Goal: Task Accomplishment & Management: Manage account settings

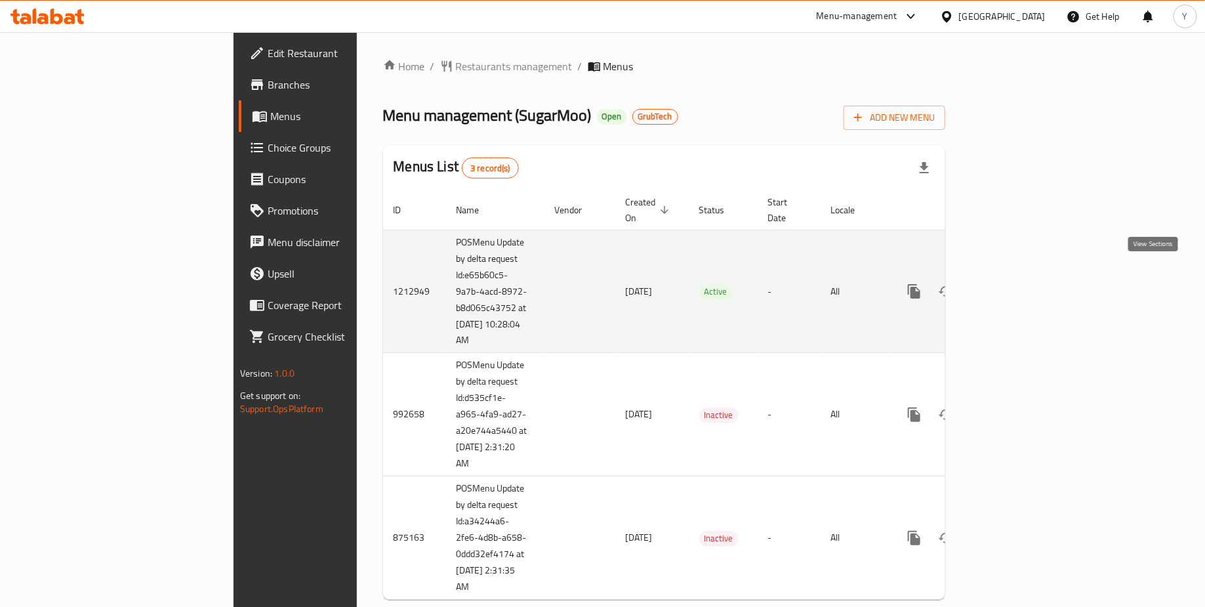
click at [1017, 283] on icon "enhanced table" at bounding box center [1009, 291] width 16 height 16
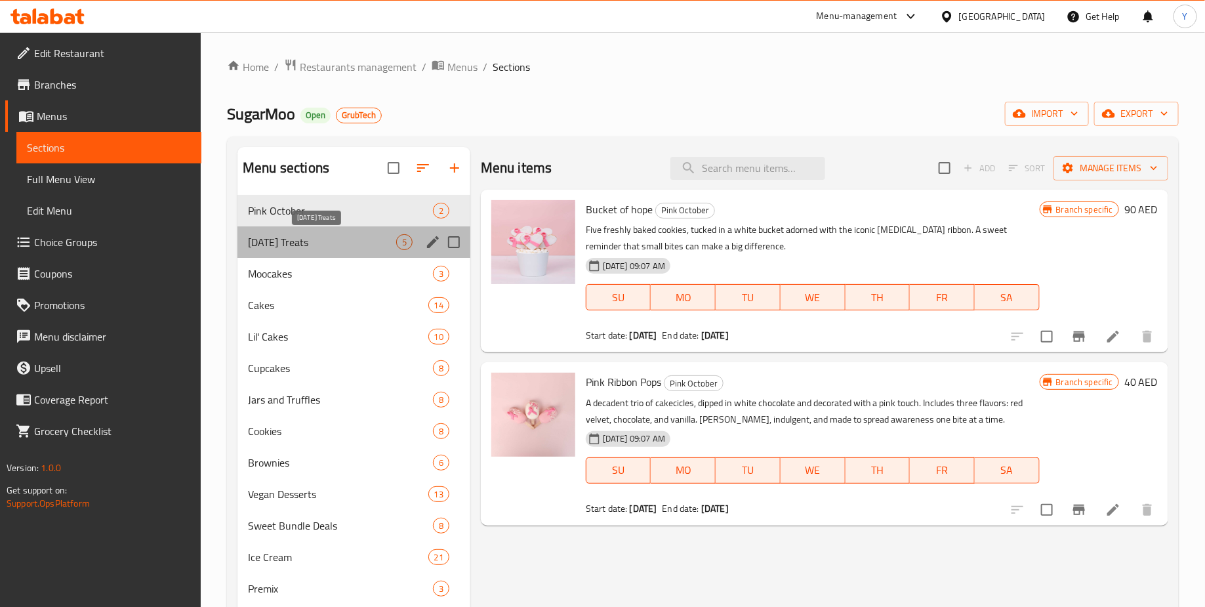
click at [333, 244] on span "[DATE] Treats" at bounding box center [322, 242] width 148 height 16
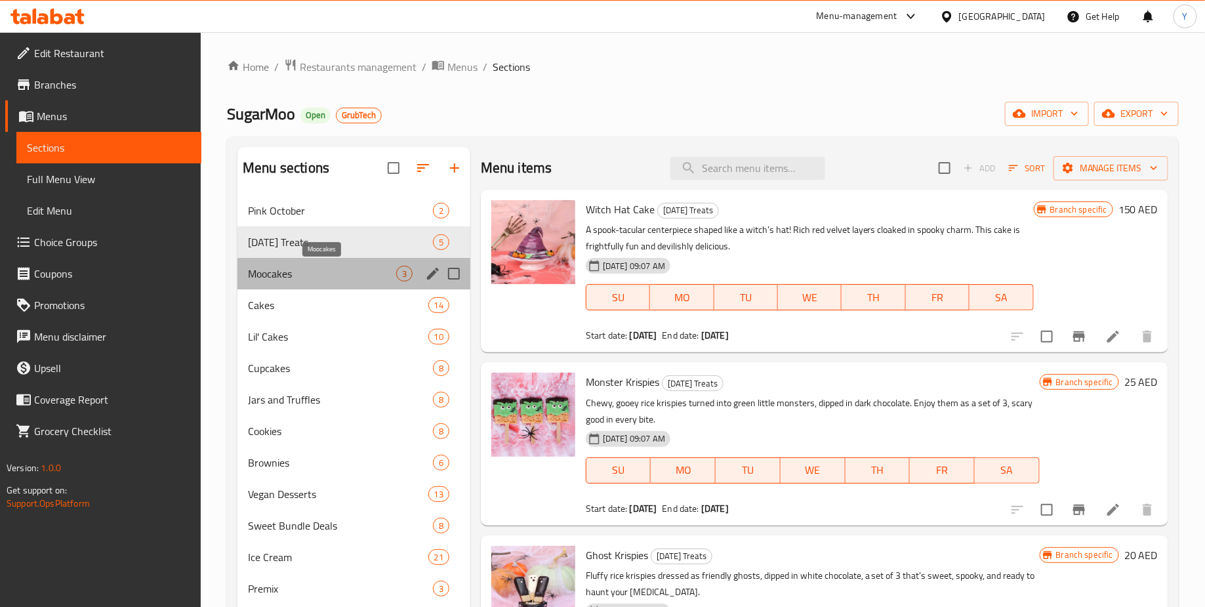
click at [315, 279] on span "Moocakes" at bounding box center [322, 274] width 148 height 16
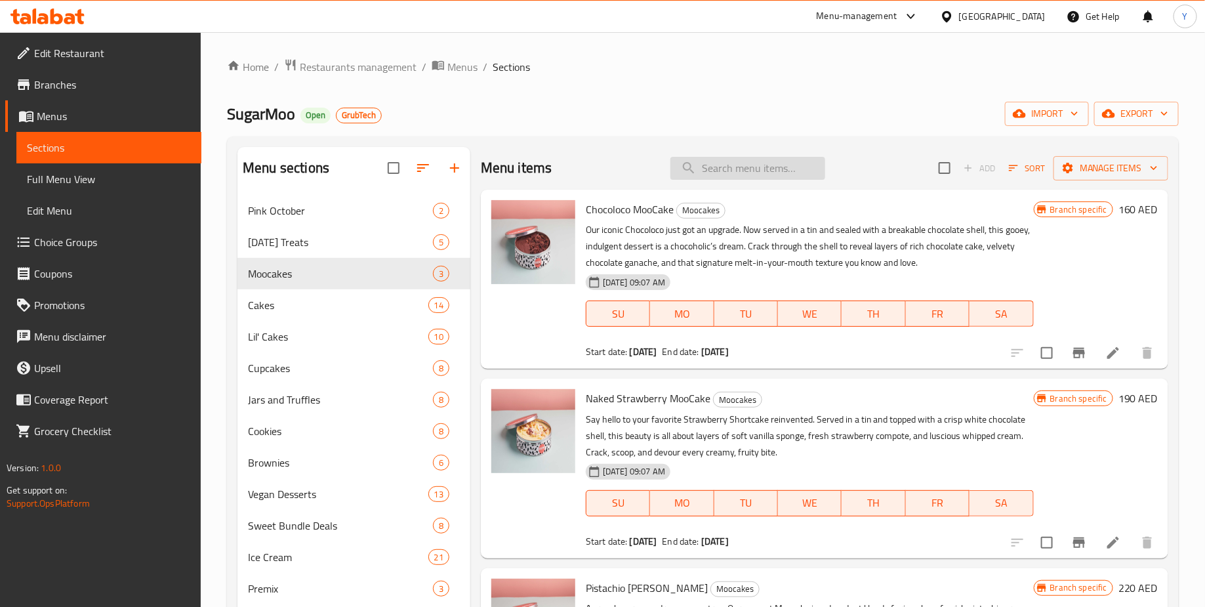
click at [730, 165] on input "search" at bounding box center [747, 168] width 155 height 23
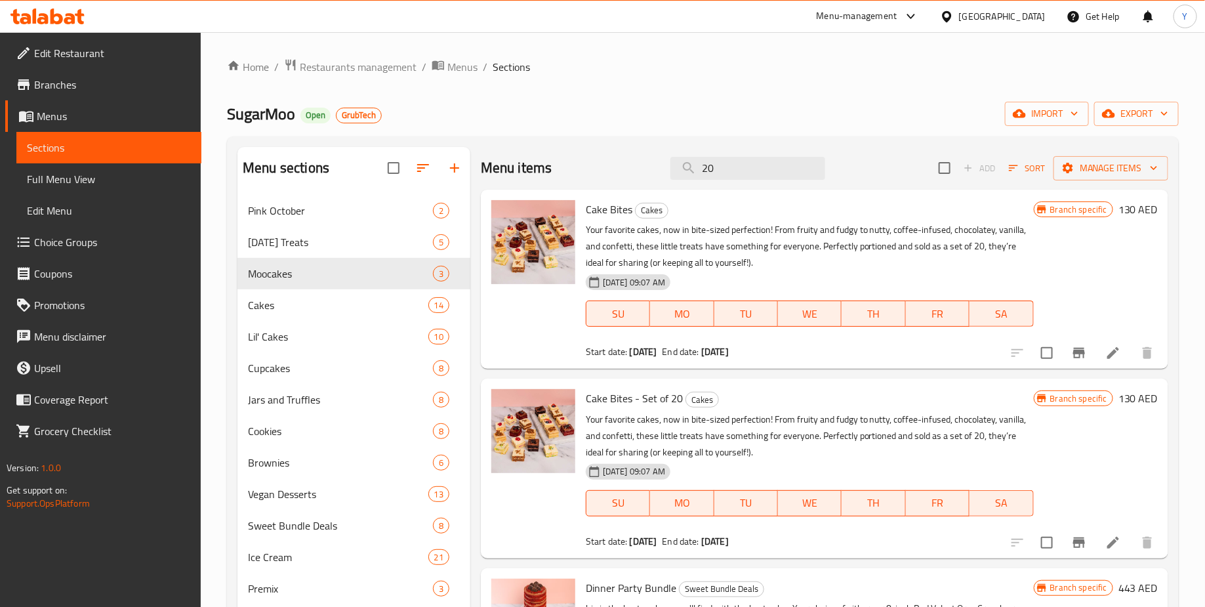
type input "20"
click at [759, 155] on div "Menu items 20 Add Sort Manage items" at bounding box center [824, 168] width 687 height 43
click at [759, 158] on input "20" at bounding box center [747, 168] width 155 height 23
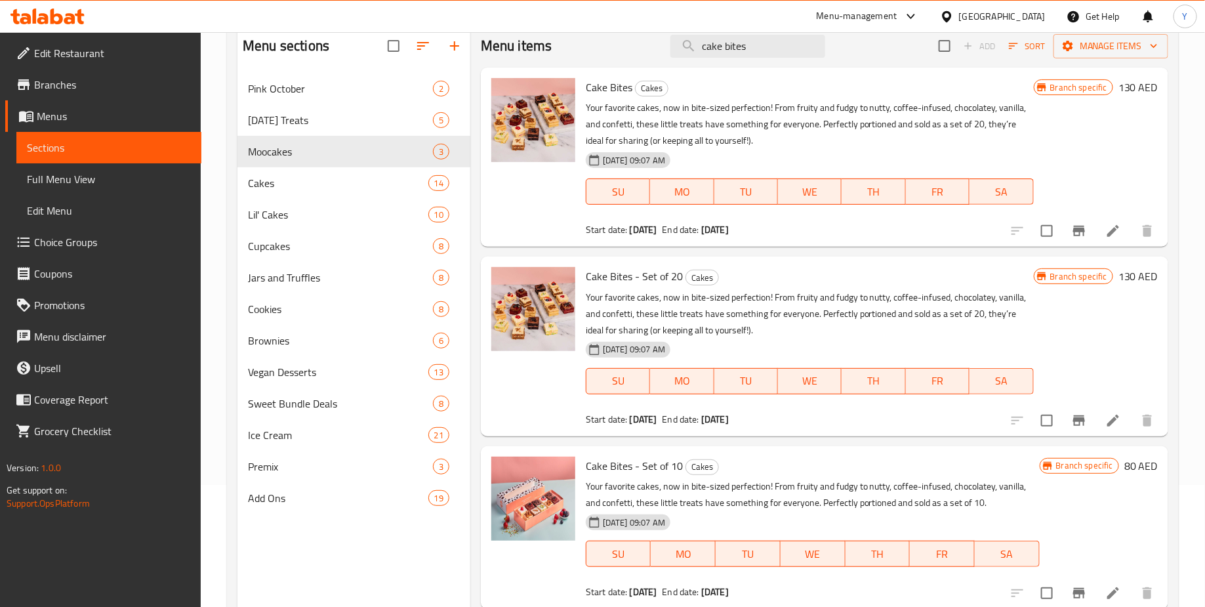
scroll to position [106, 0]
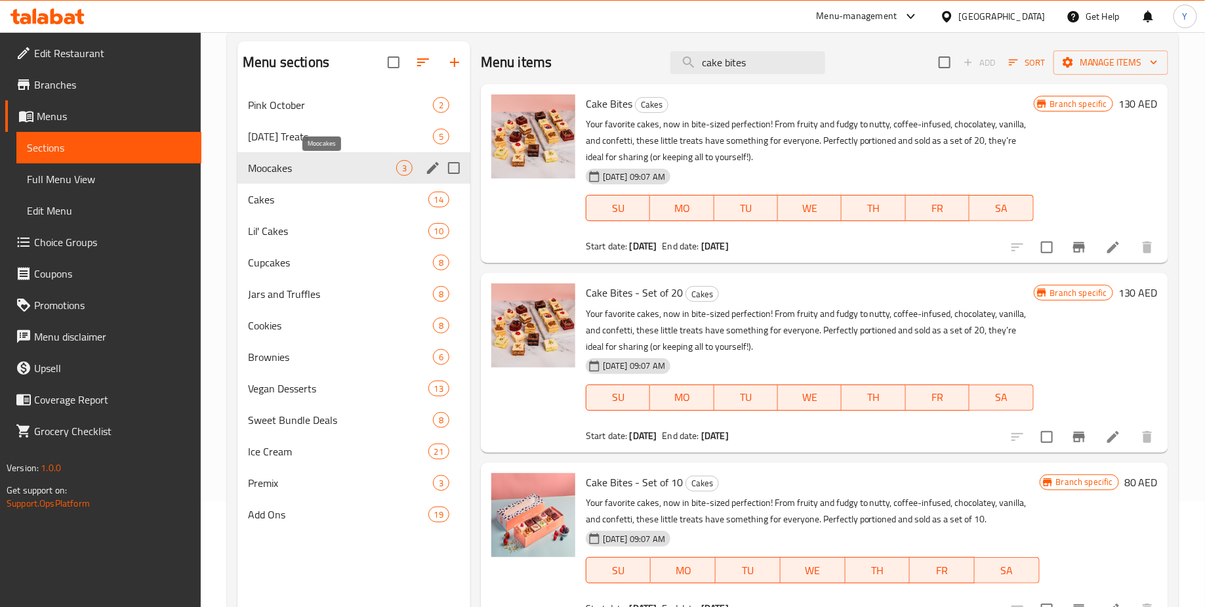
type input "cake bites"
click at [295, 174] on span "Moocakes" at bounding box center [322, 168] width 148 height 16
click at [317, 169] on span "Moocakes" at bounding box center [322, 168] width 148 height 16
click at [749, 69] on input "cake bites" at bounding box center [747, 62] width 155 height 23
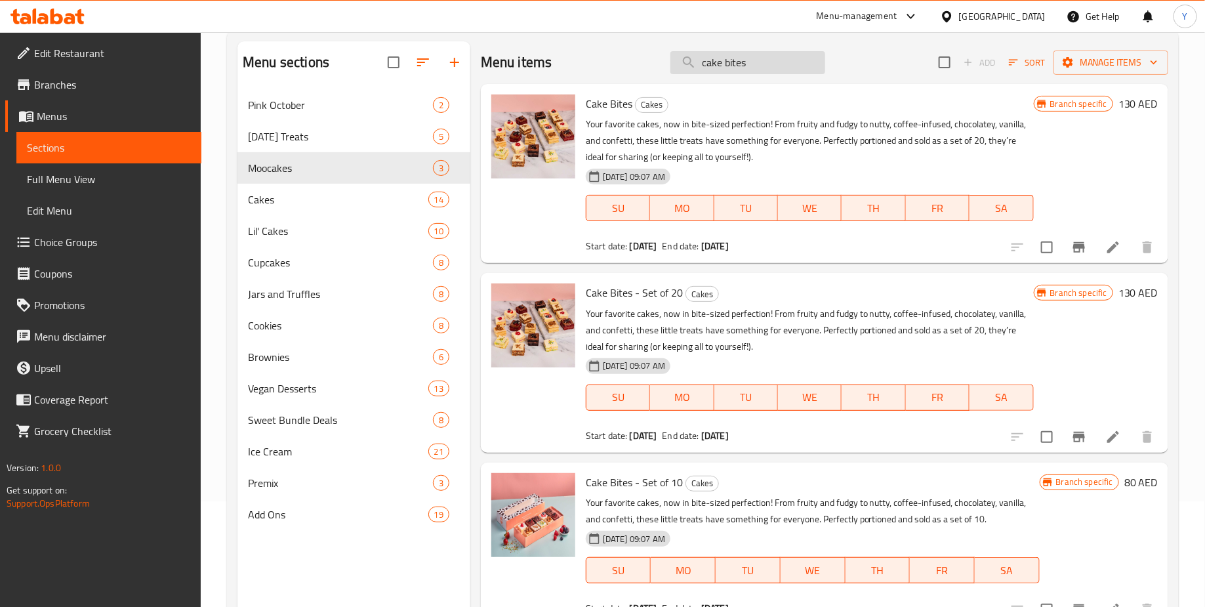
click at [749, 69] on input "cake bites" at bounding box center [747, 62] width 155 height 23
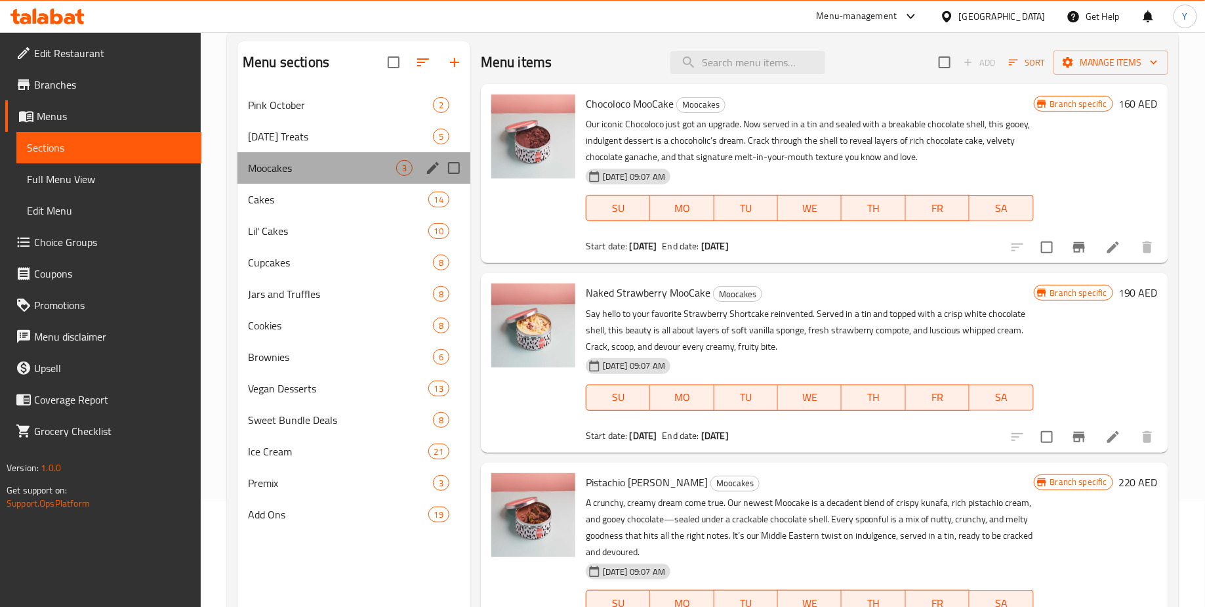
click at [371, 180] on div "Moocakes 3" at bounding box center [353, 167] width 233 height 31
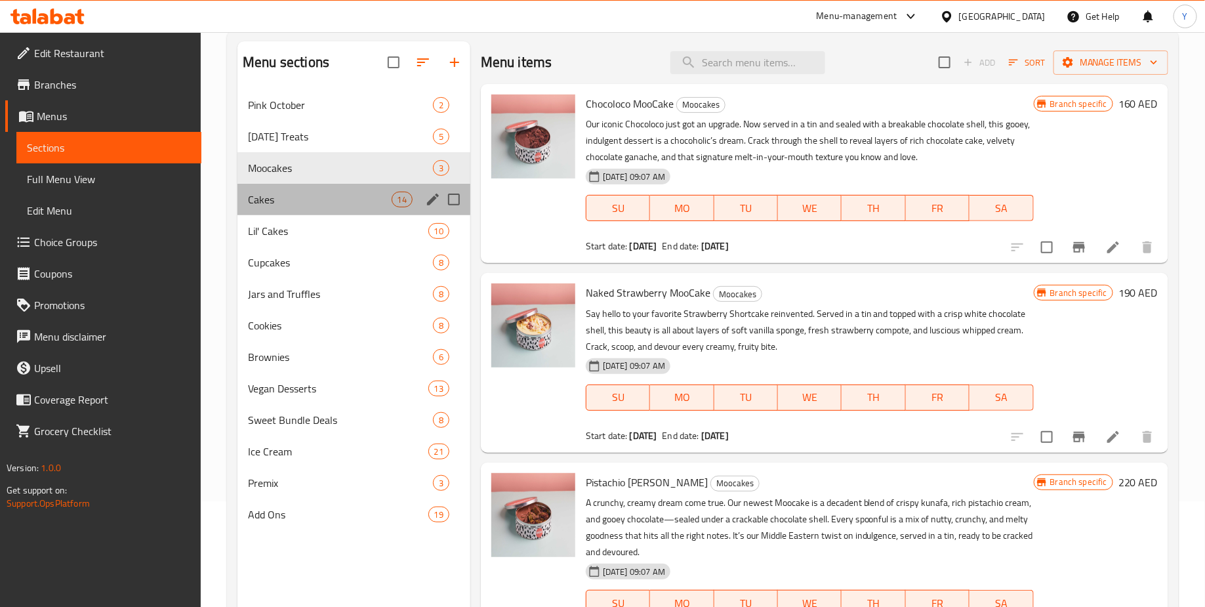
click at [333, 207] on div "Cakes 14" at bounding box center [353, 199] width 233 height 31
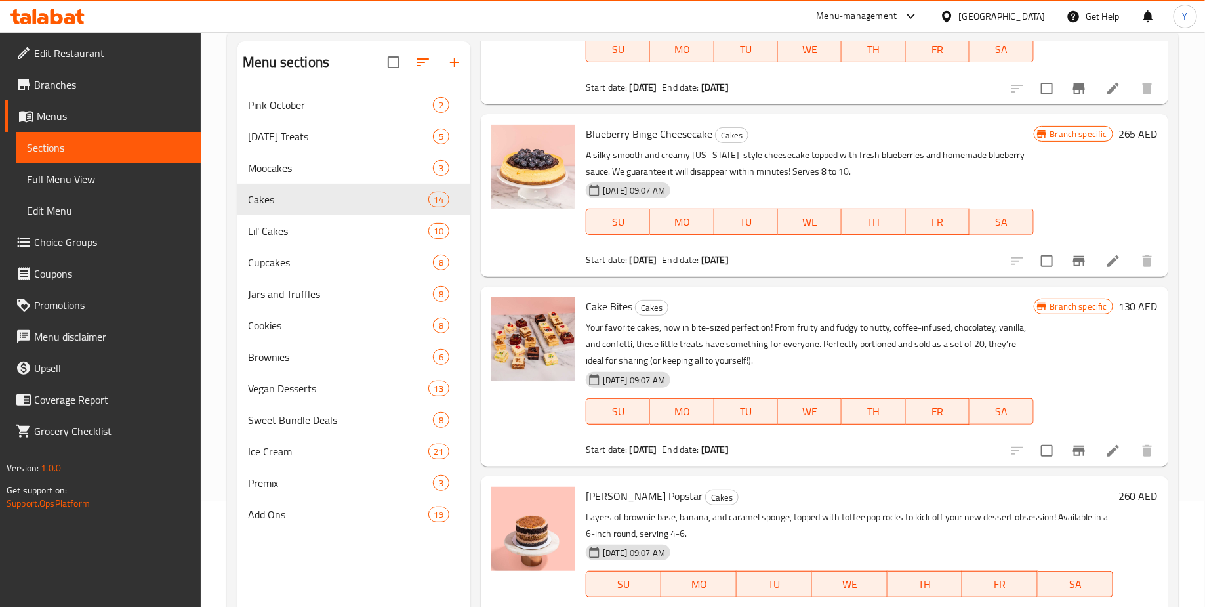
scroll to position [1575, 0]
drag, startPoint x: 586, startPoint y: 289, endPoint x: 632, endPoint y: 289, distance: 45.9
click at [632, 297] on h6 "Cake Bites Cakes" at bounding box center [810, 306] width 448 height 18
click at [777, 297] on h6 "Cake Bites Cakes" at bounding box center [810, 306] width 448 height 18
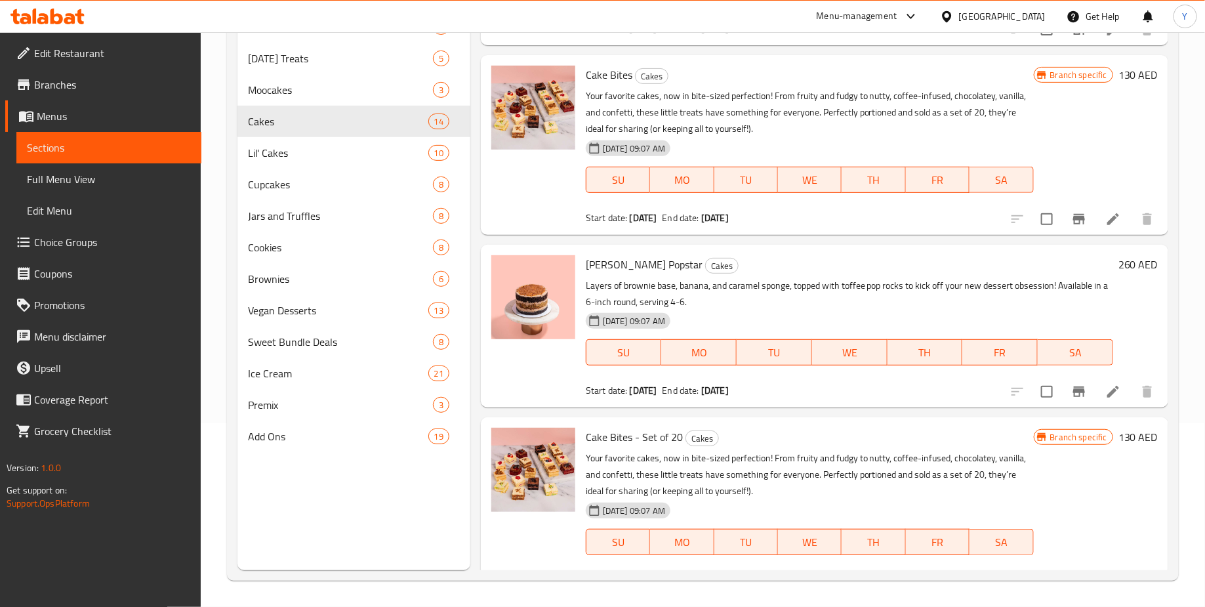
scroll to position [1726, 0]
click at [716, 57] on div "Cake Bites Cakes Your favorite cakes, now in bite-sized perfection! From fruity…" at bounding box center [824, 146] width 687 height 179
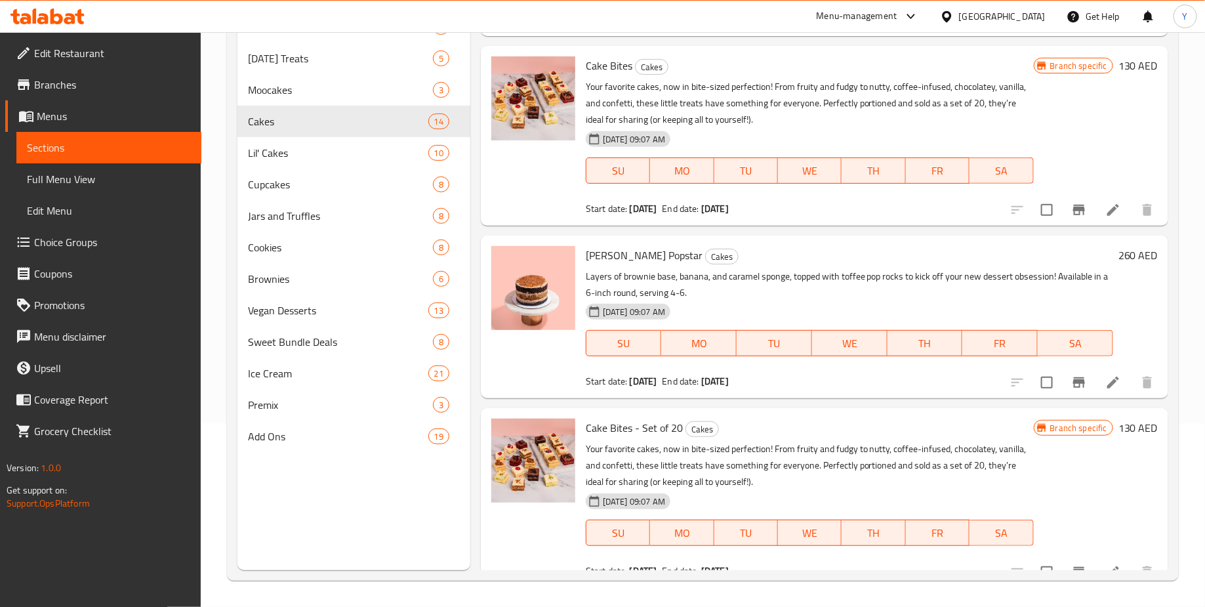
scroll to position [1738, 0]
click at [598, 133] on span "[DATE] 09:07 AM" at bounding box center [634, 139] width 73 height 12
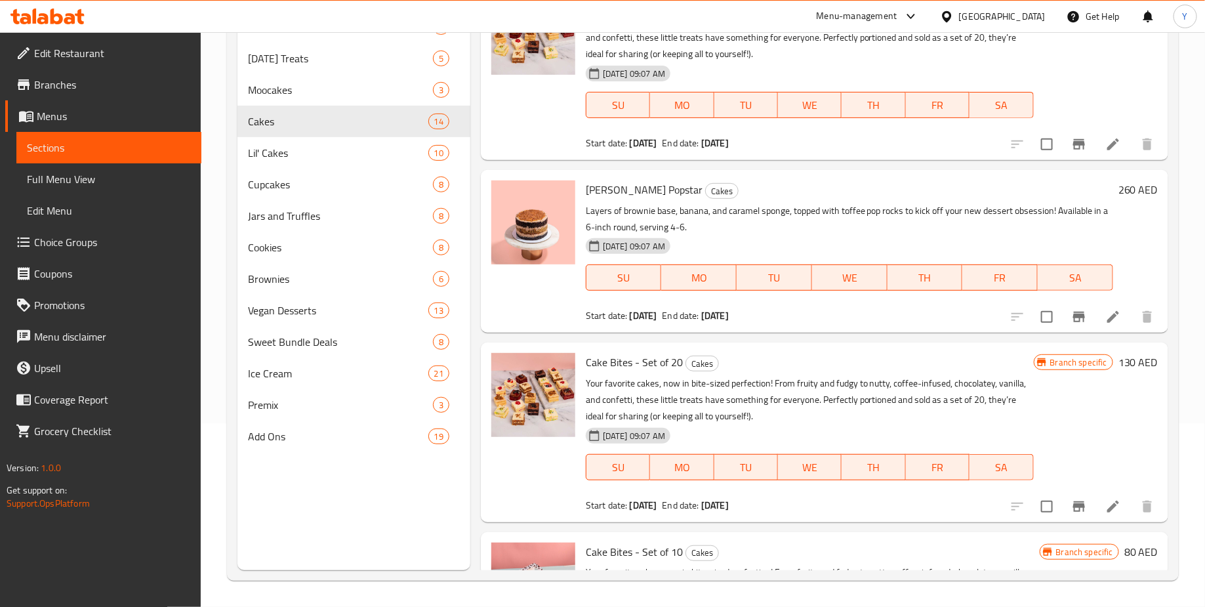
scroll to position [1911, 0]
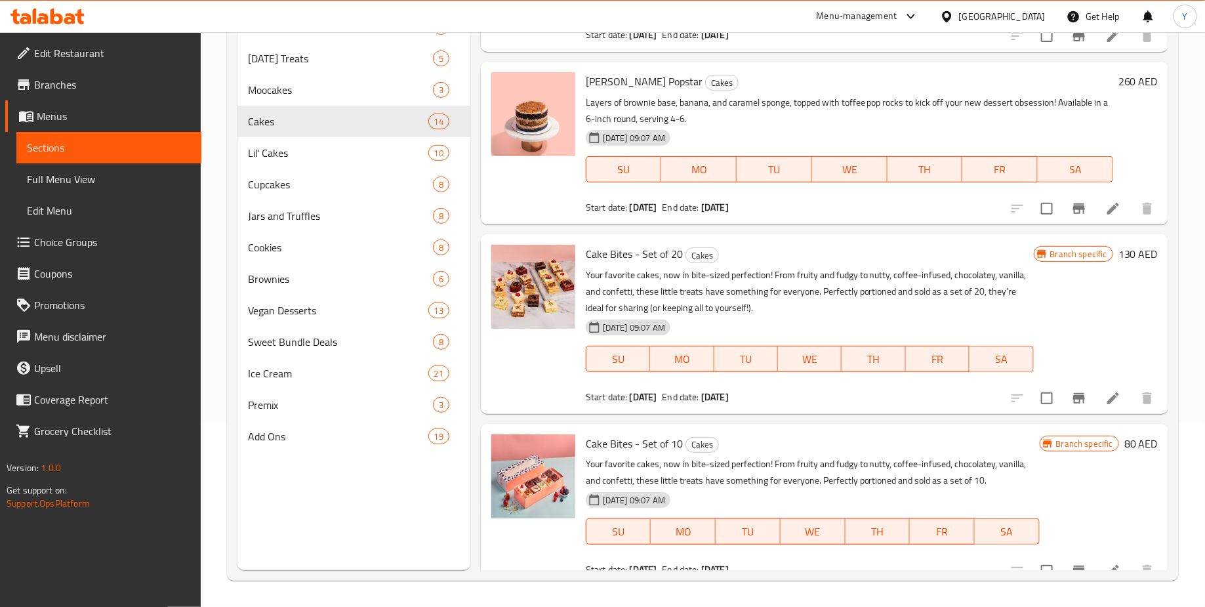
drag, startPoint x: 783, startPoint y: 380, endPoint x: 597, endPoint y: 380, distance: 186.3
click at [597, 390] on div "Start date: [DATE] End date: [DATE]" at bounding box center [810, 396] width 448 height 13
click at [556, 380] on div at bounding box center [533, 323] width 94 height 169
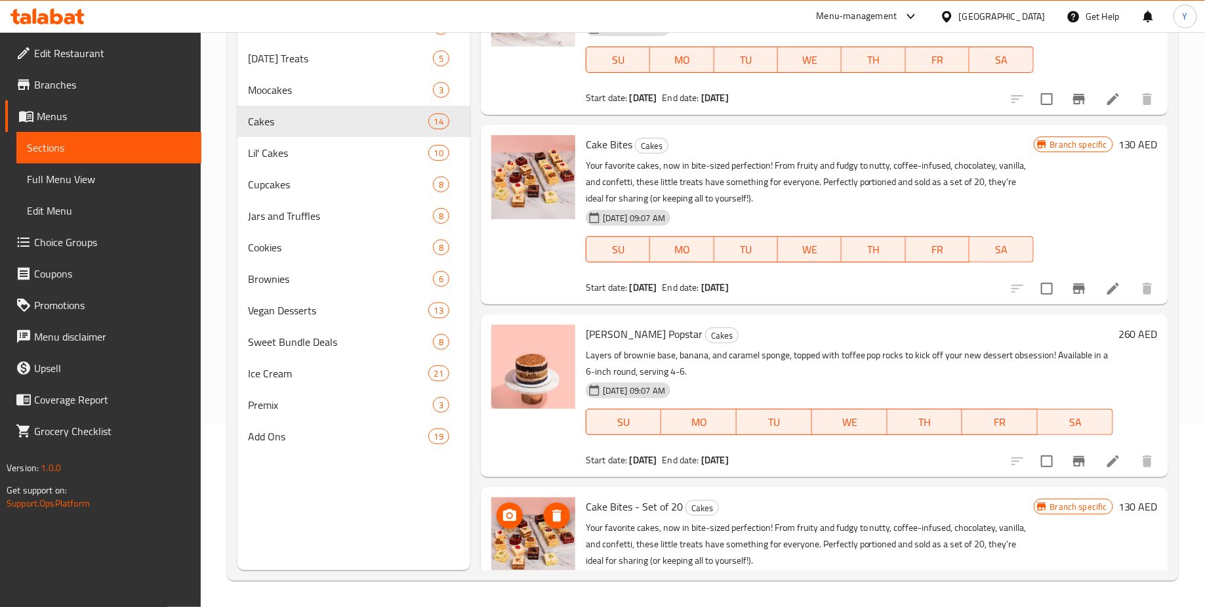
scroll to position [1643, 0]
